Goal: Navigation & Orientation: Find specific page/section

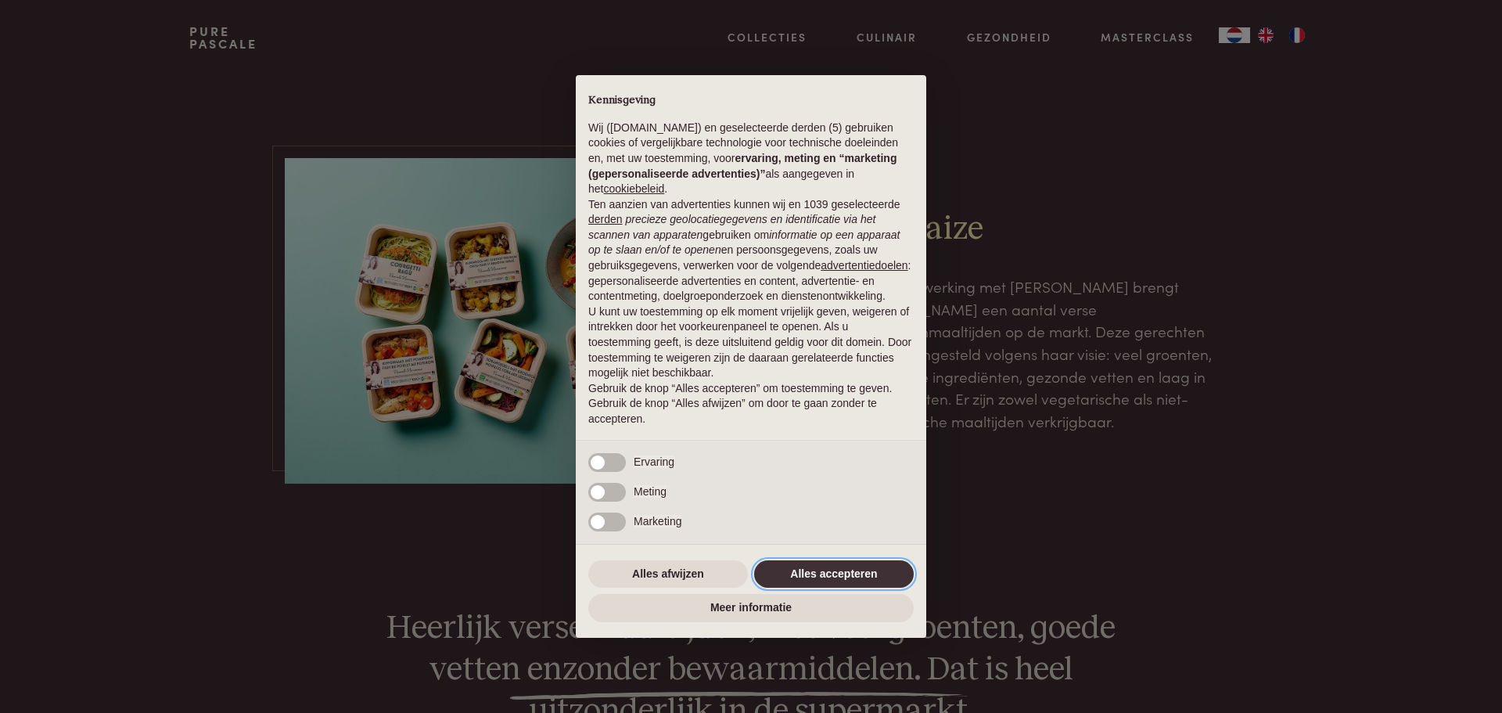
click at [839, 566] on button "Alles accepteren" at bounding box center [834, 574] width 160 height 28
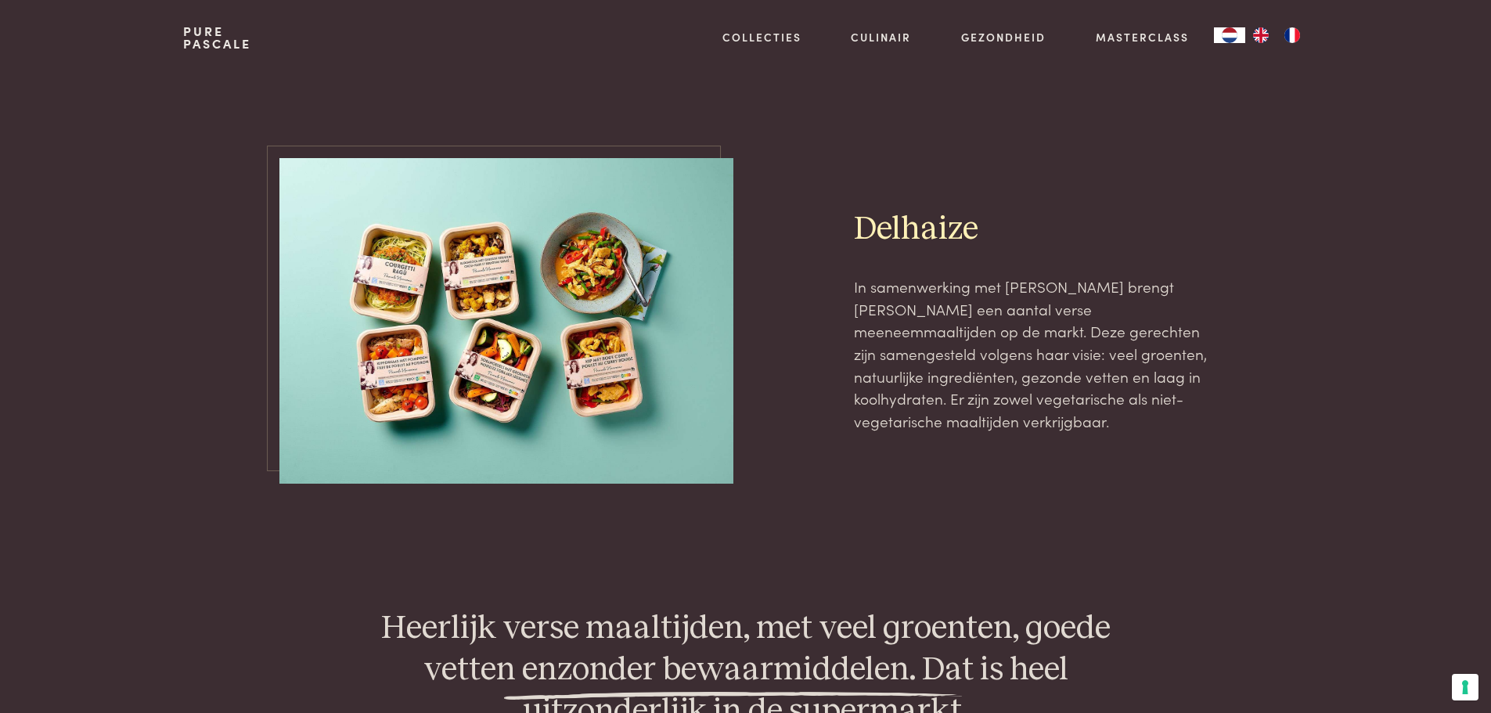
click at [592, 361] on img at bounding box center [506, 320] width 454 height 325
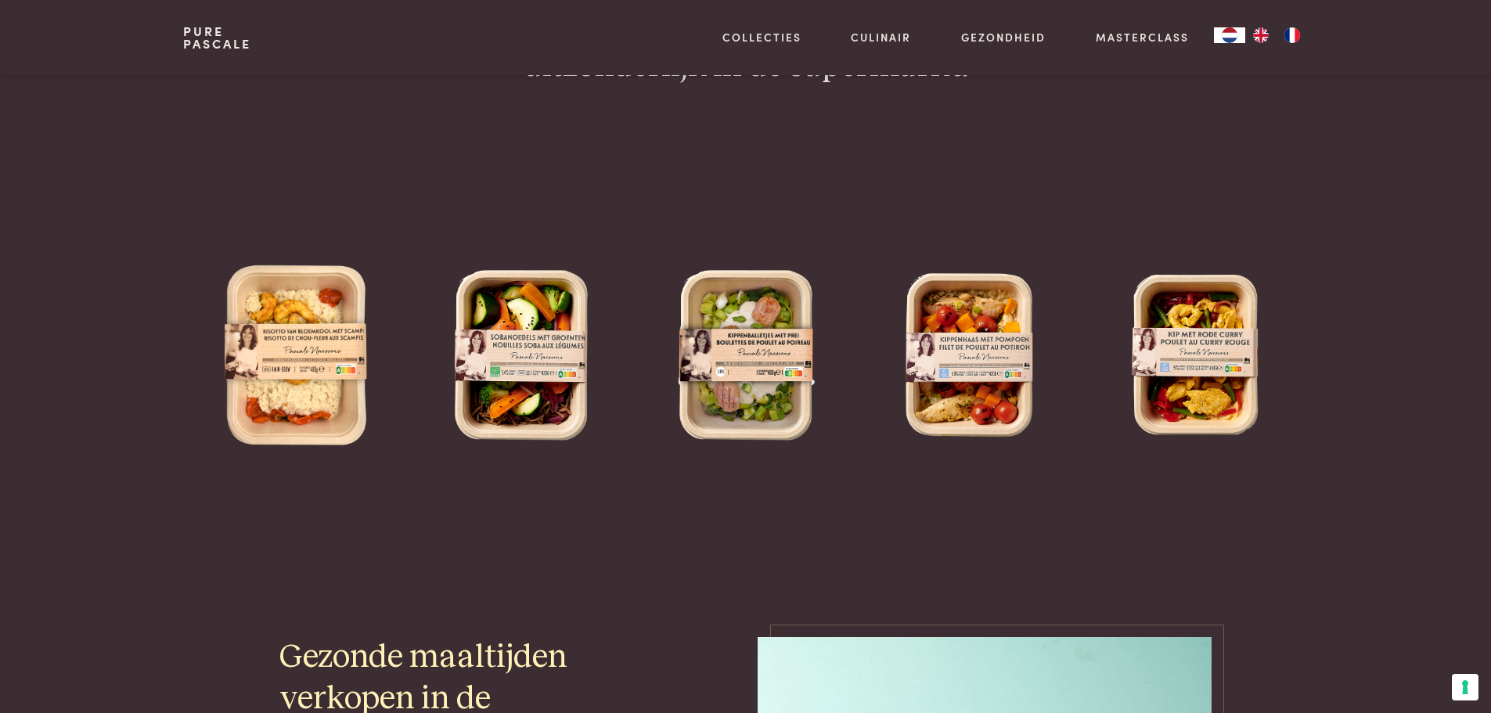
scroll to position [685, 0]
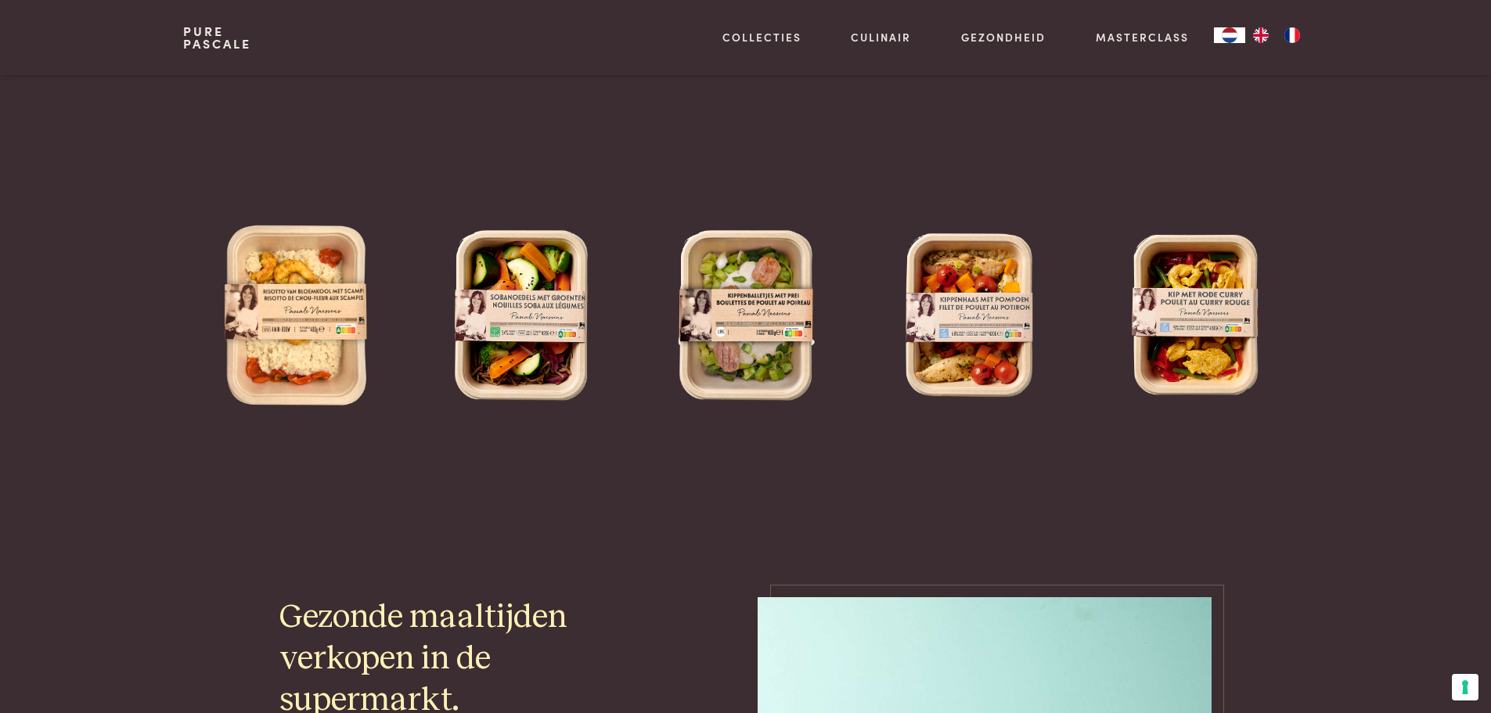
click at [329, 304] on img at bounding box center [296, 314] width 200 height 200
click at [326, 337] on img at bounding box center [296, 314] width 200 height 200
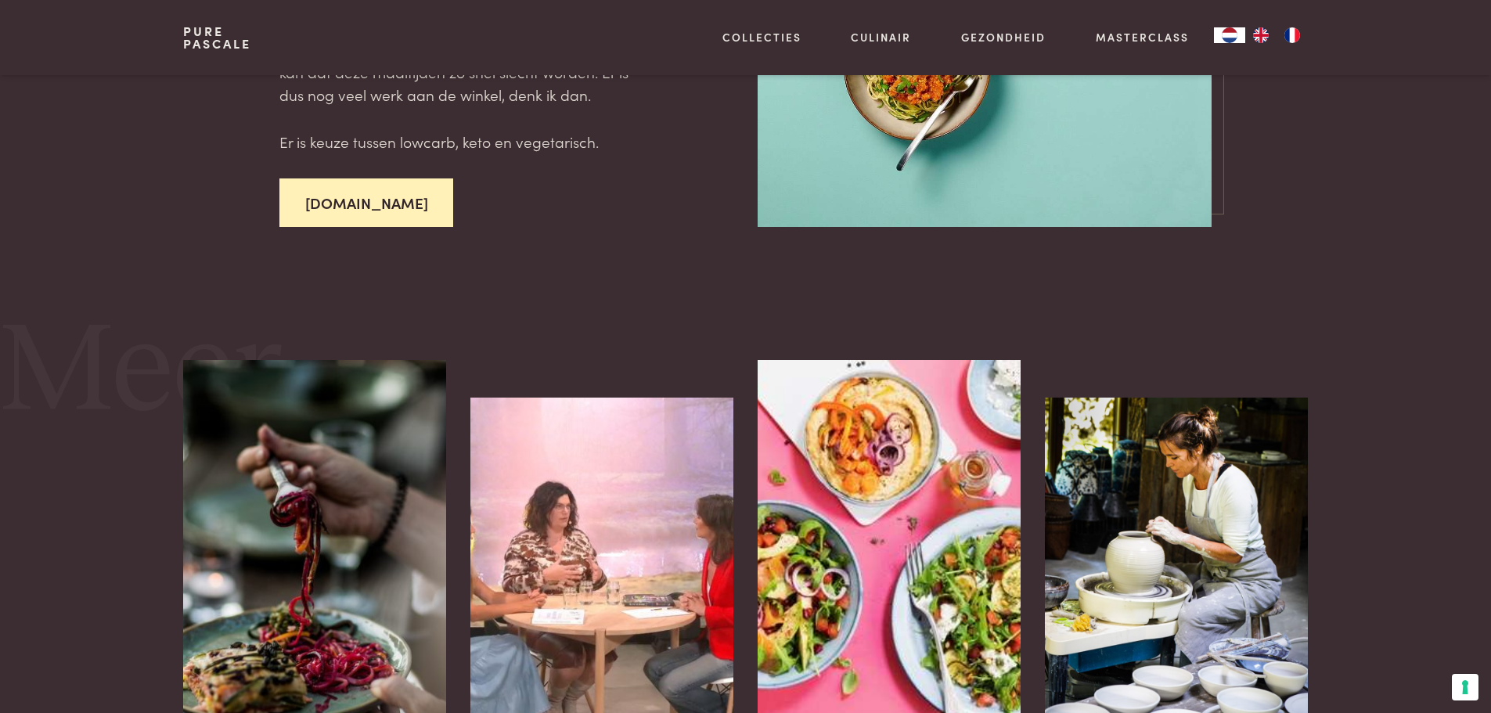
scroll to position [1839, 0]
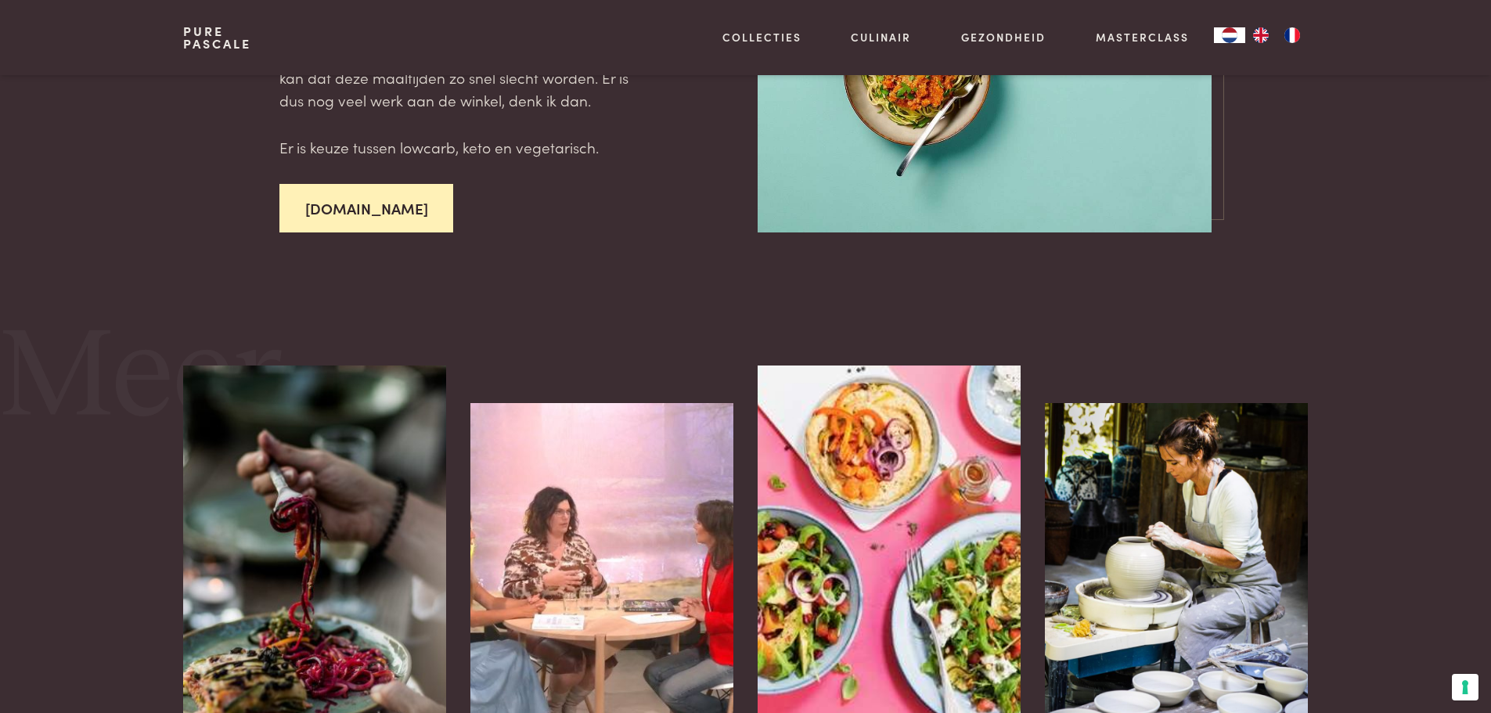
click at [316, 212] on link "[DOMAIN_NAME]" at bounding box center [366, 208] width 174 height 49
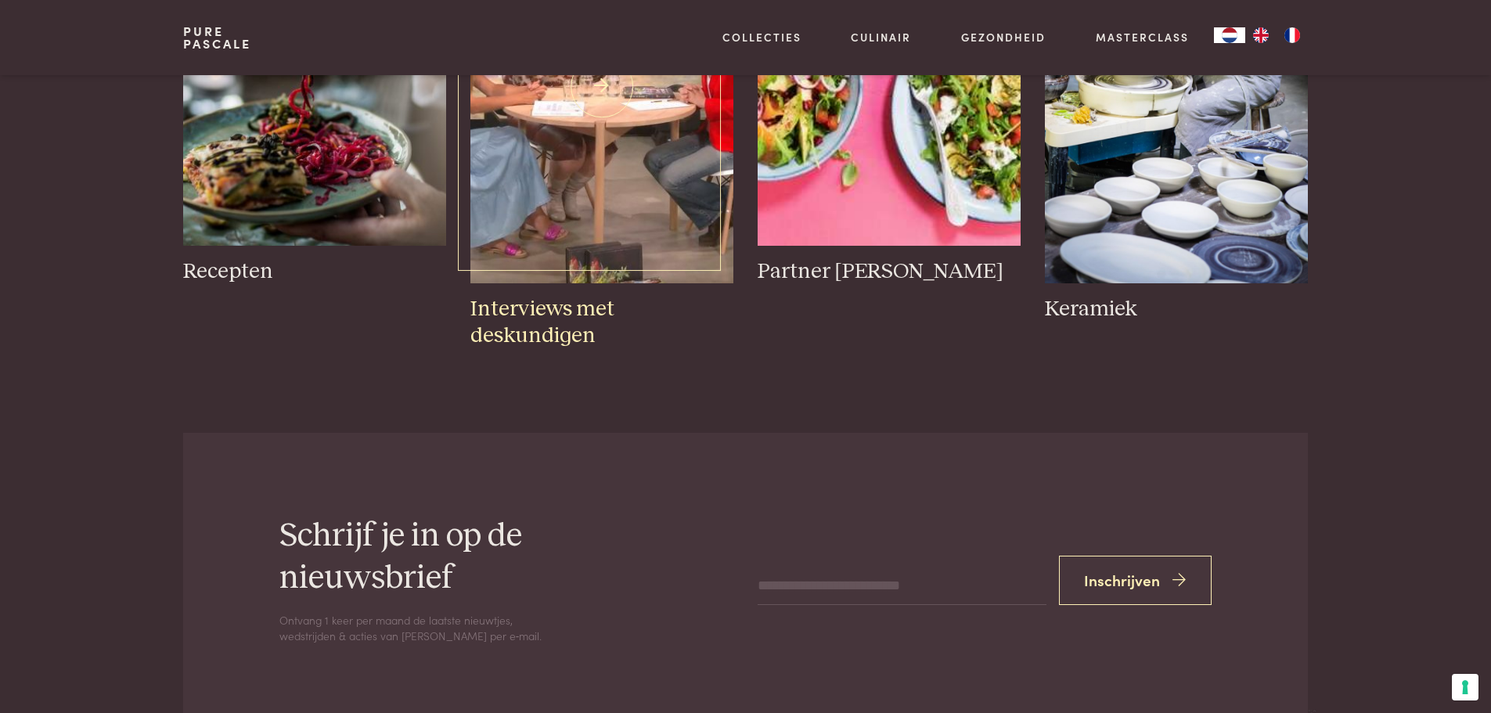
scroll to position [2347, 0]
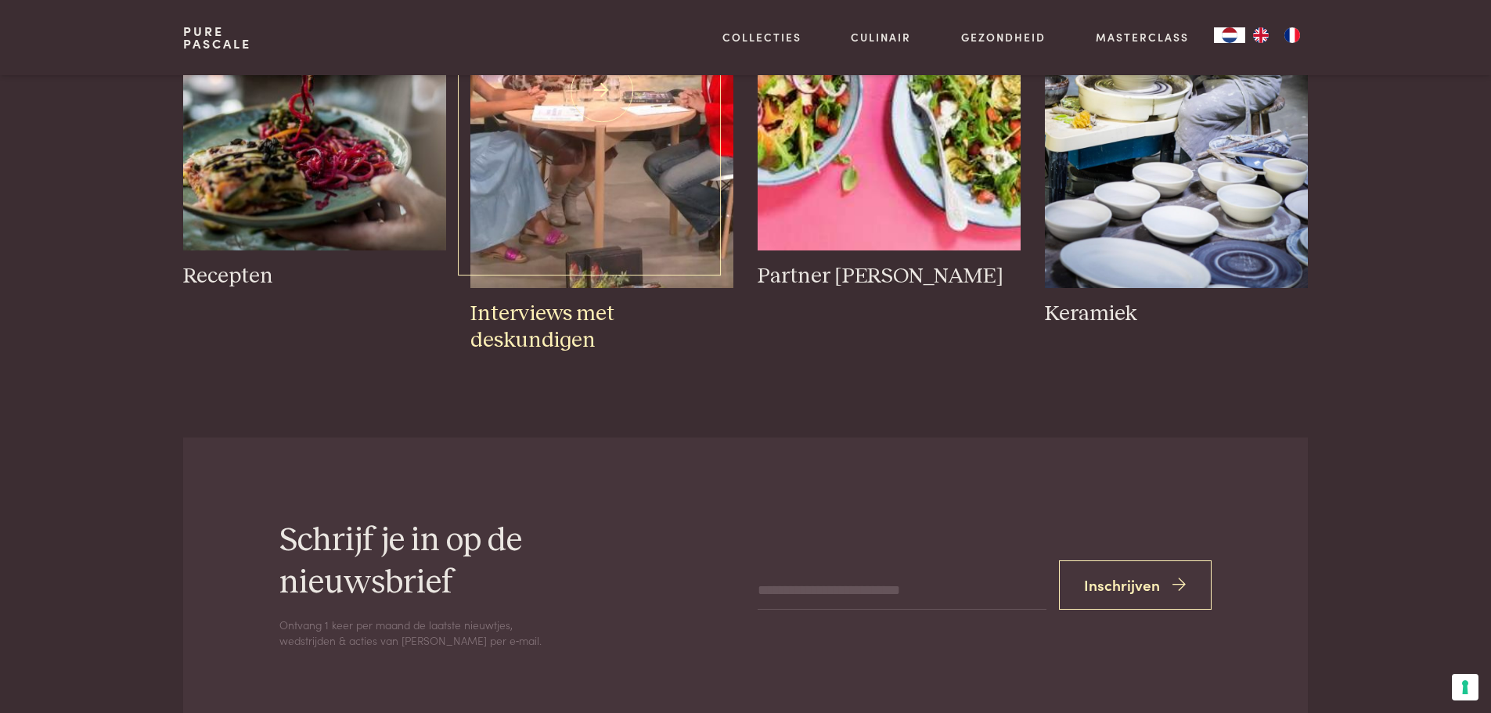
click at [613, 278] on img at bounding box center [601, 91] width 262 height 394
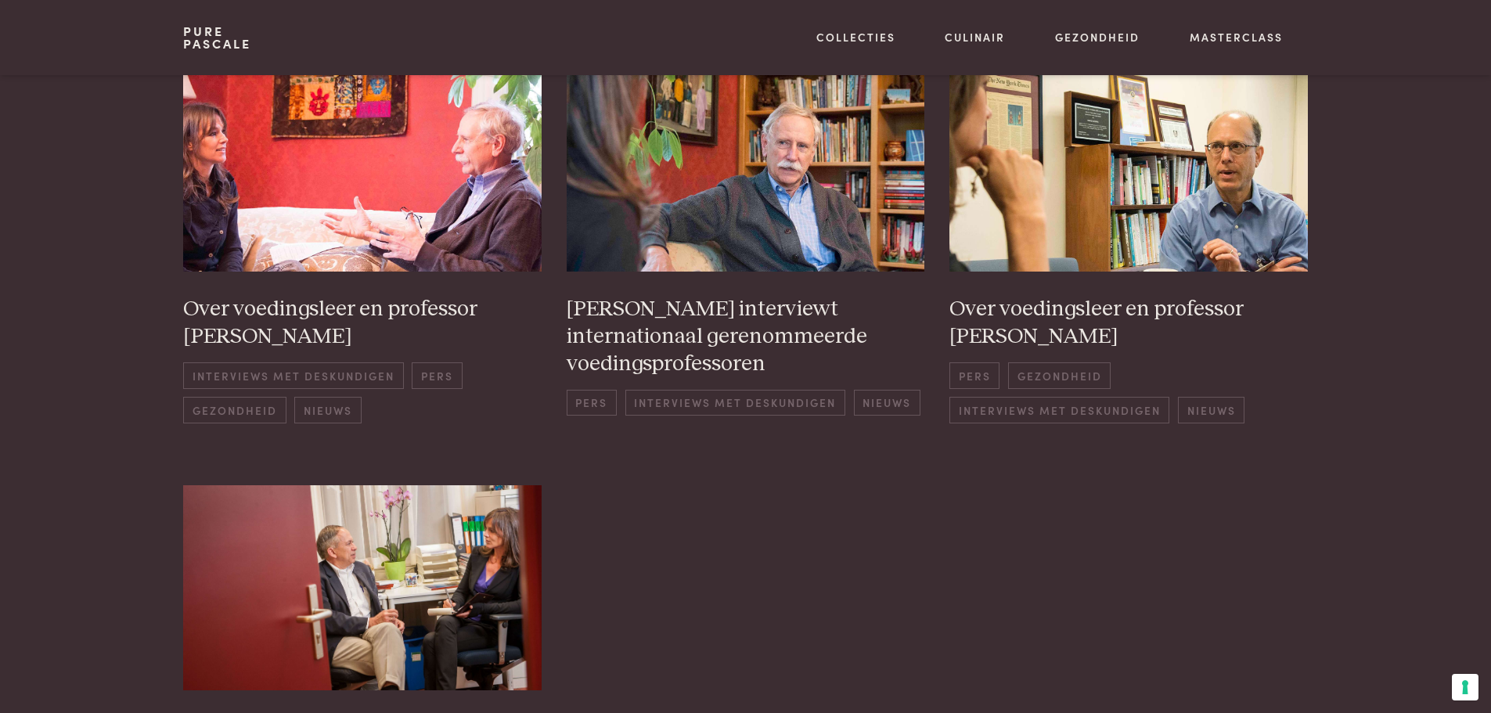
scroll to position [880, 0]
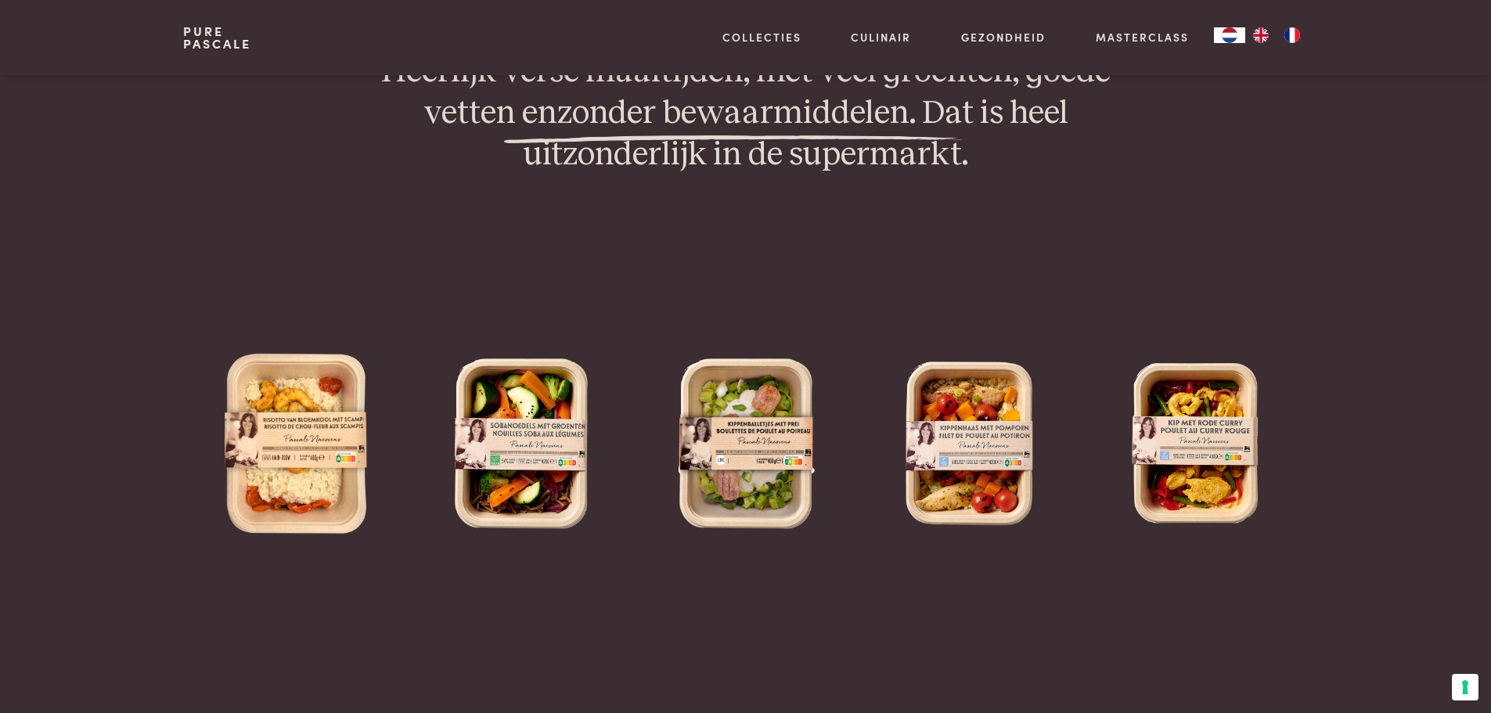
scroll to position [469, 0]
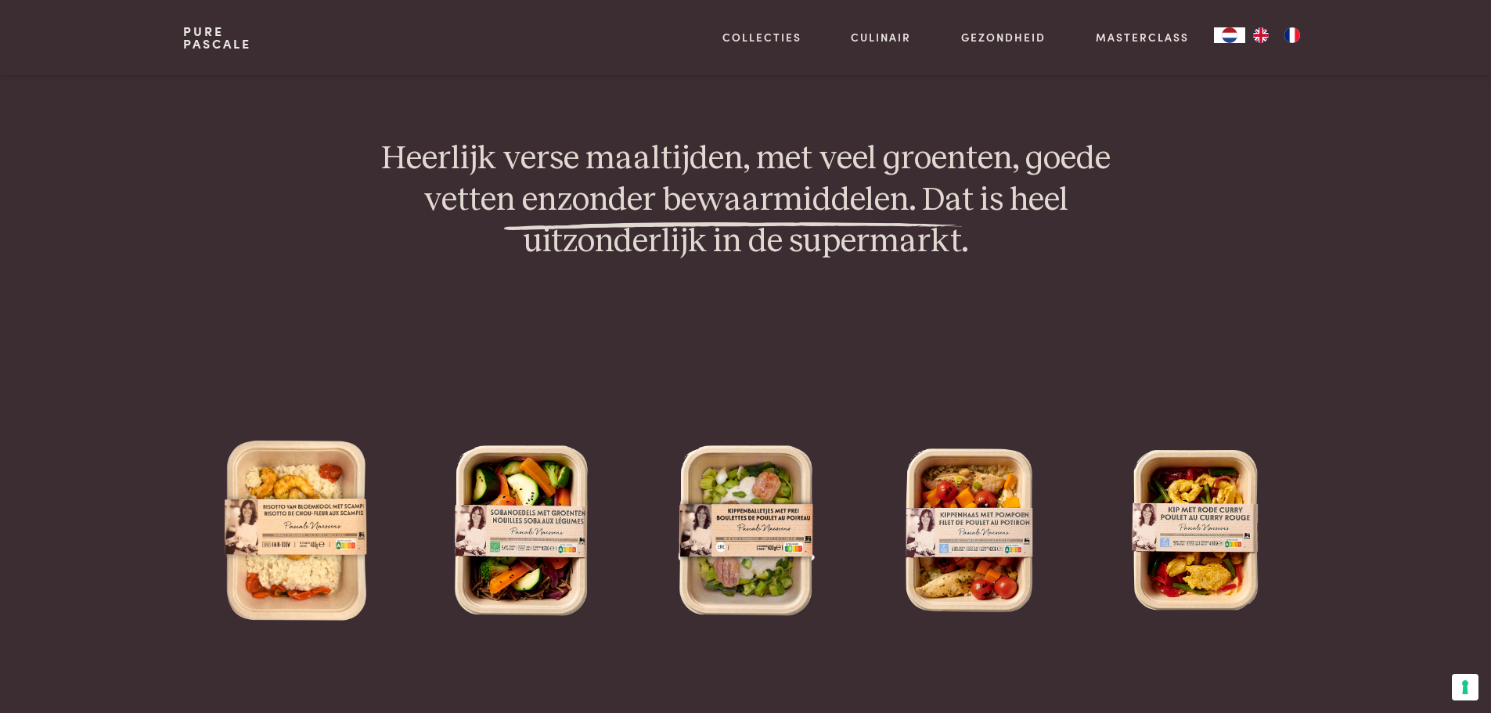
click at [794, 546] on img at bounding box center [746, 530] width 200 height 200
